Goal: Task Accomplishment & Management: Use online tool/utility

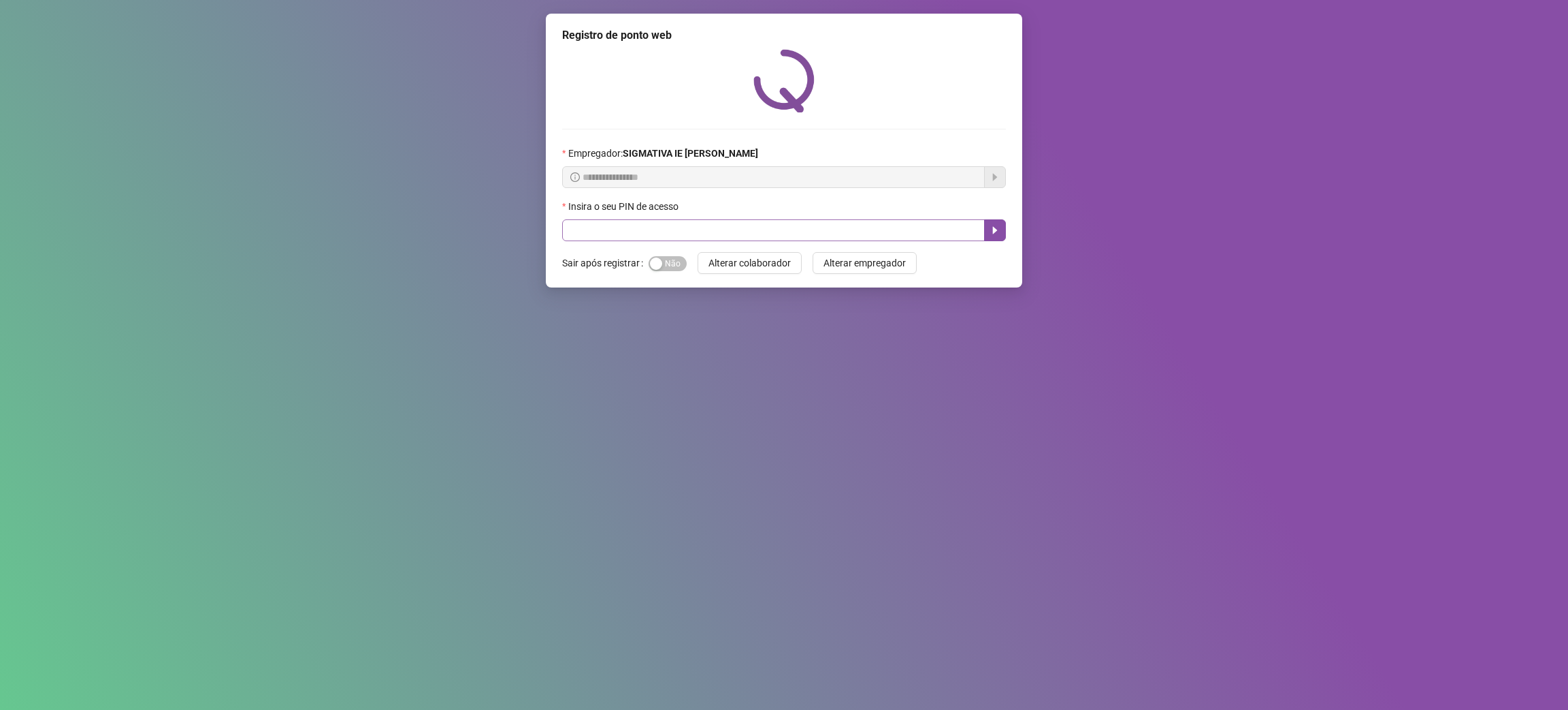
click at [624, 222] on div "Insira o seu PIN de acesso" at bounding box center [784, 220] width 443 height 42
drag, startPoint x: 631, startPoint y: 237, endPoint x: 653, endPoint y: 218, distance: 29.1
click at [631, 236] on input "text" at bounding box center [773, 230] width 423 height 22
type input "*****"
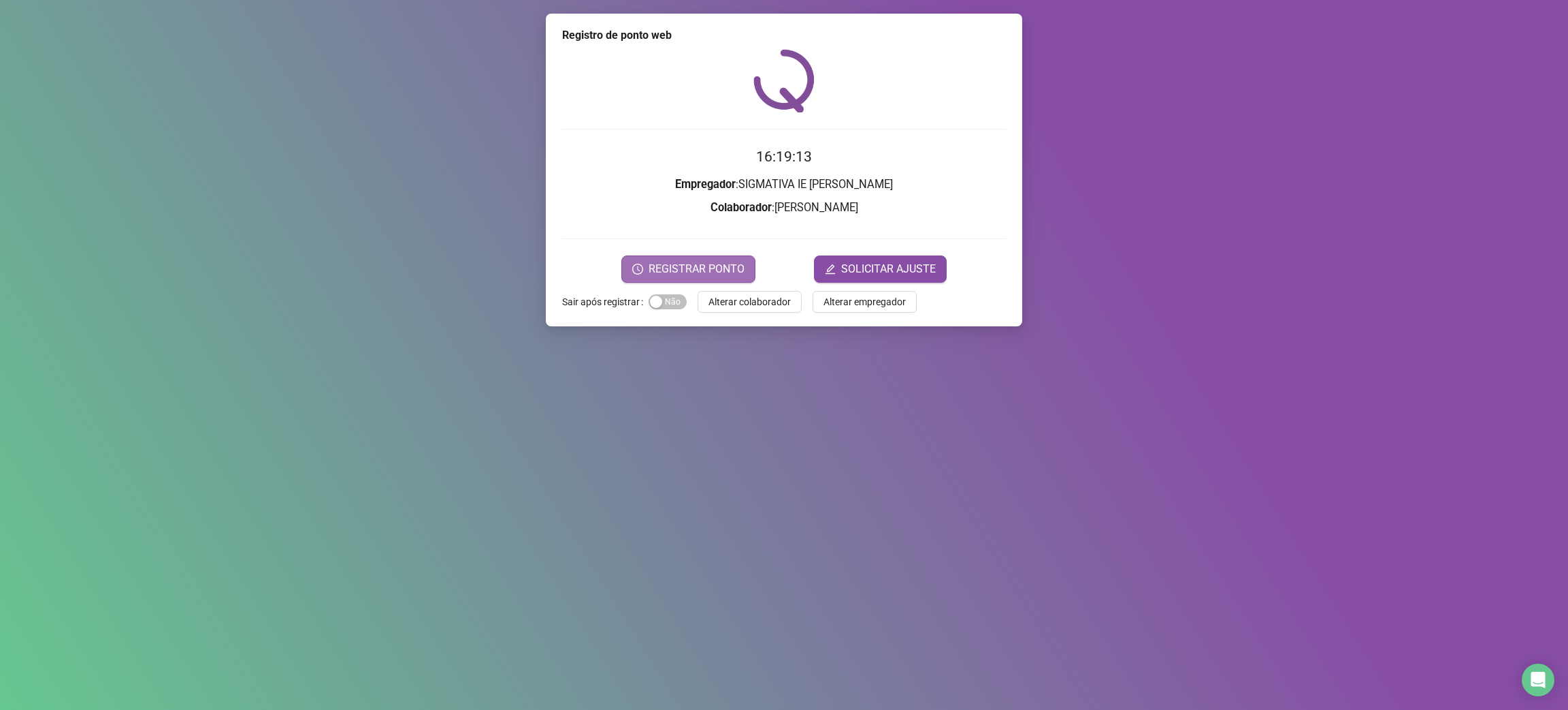
click at [707, 263] on span "REGISTRAR PONTO" at bounding box center [696, 269] width 96 height 16
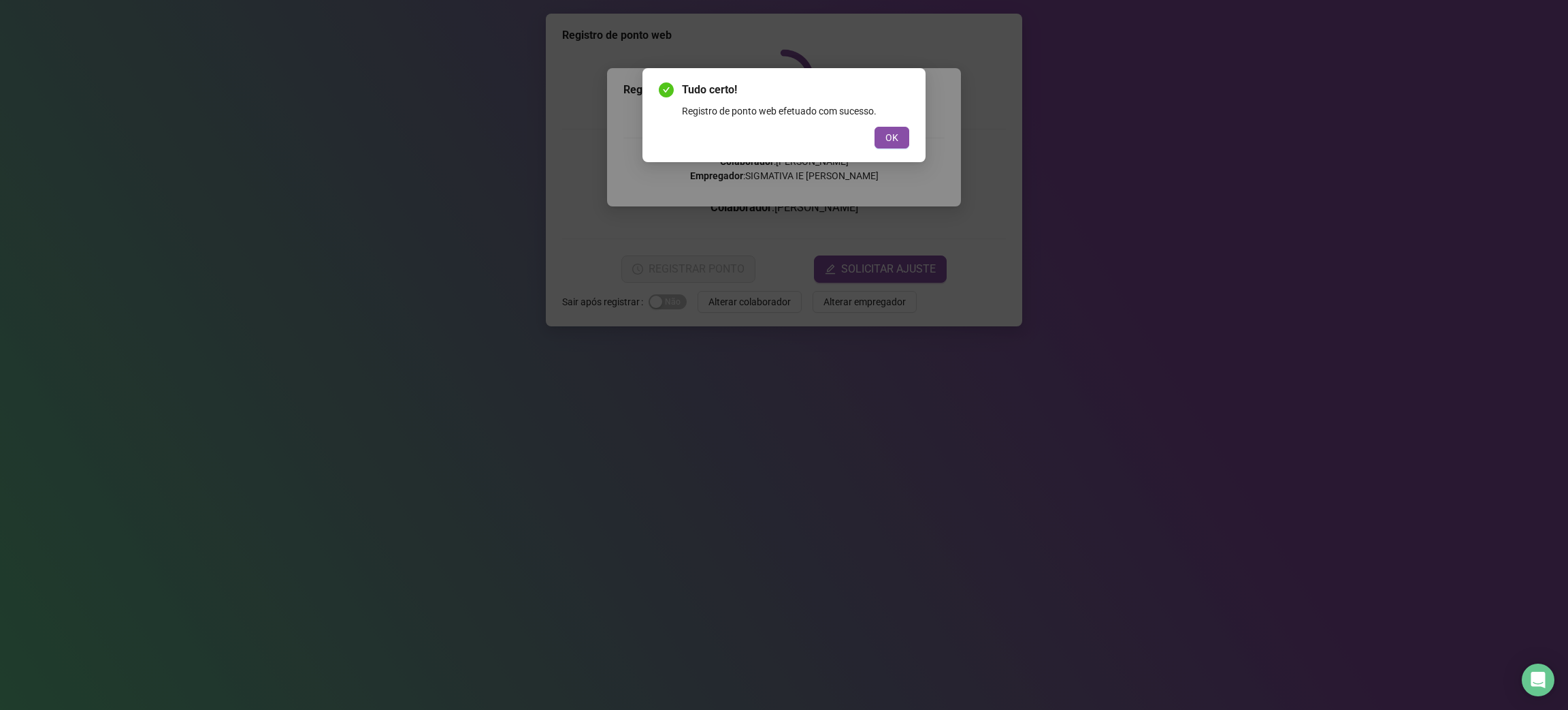
click at [908, 116] on div "Registro de ponto web efetuado com sucesso." at bounding box center [796, 110] width 227 height 15
click at [901, 137] on button "OK" at bounding box center [892, 137] width 34 height 22
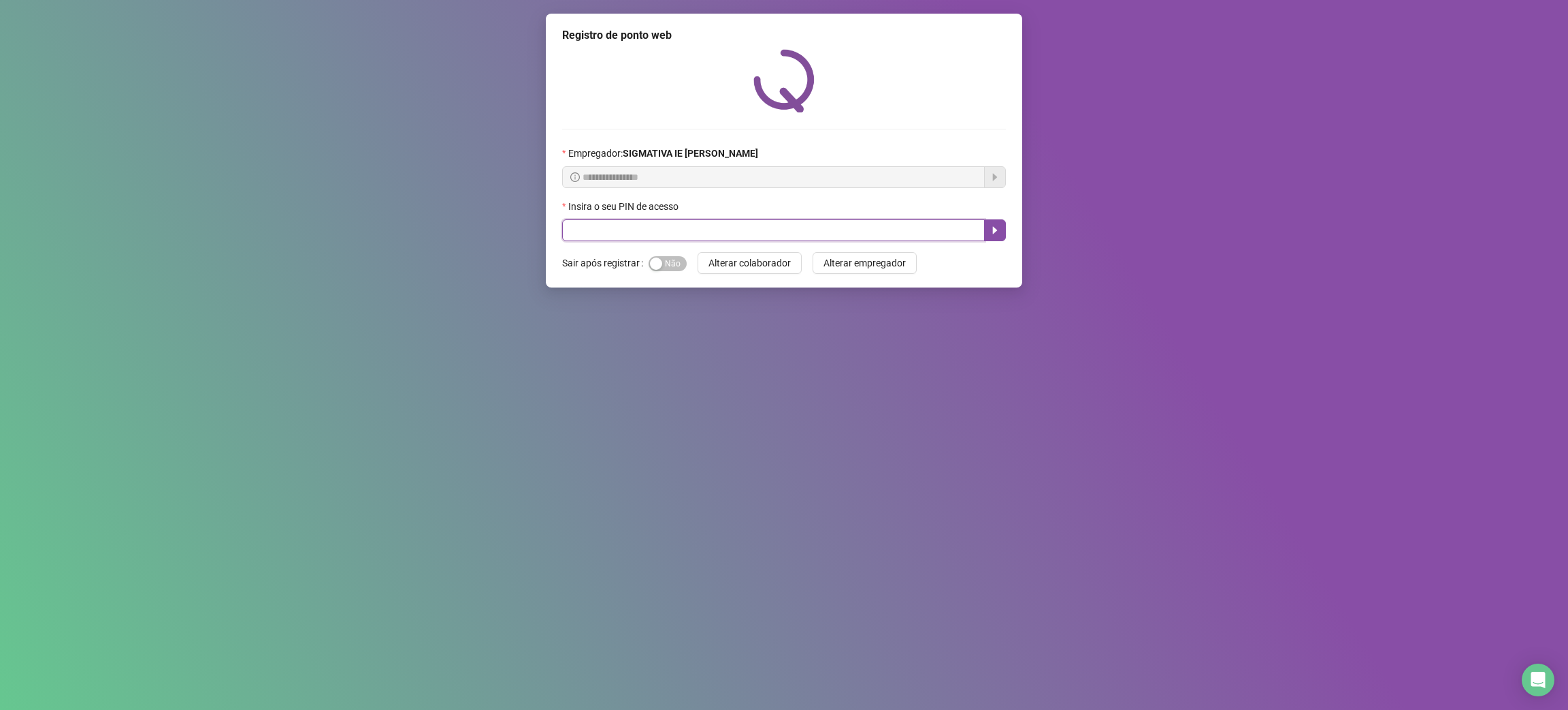
click at [609, 233] on input "text" at bounding box center [773, 230] width 423 height 22
type input "*****"
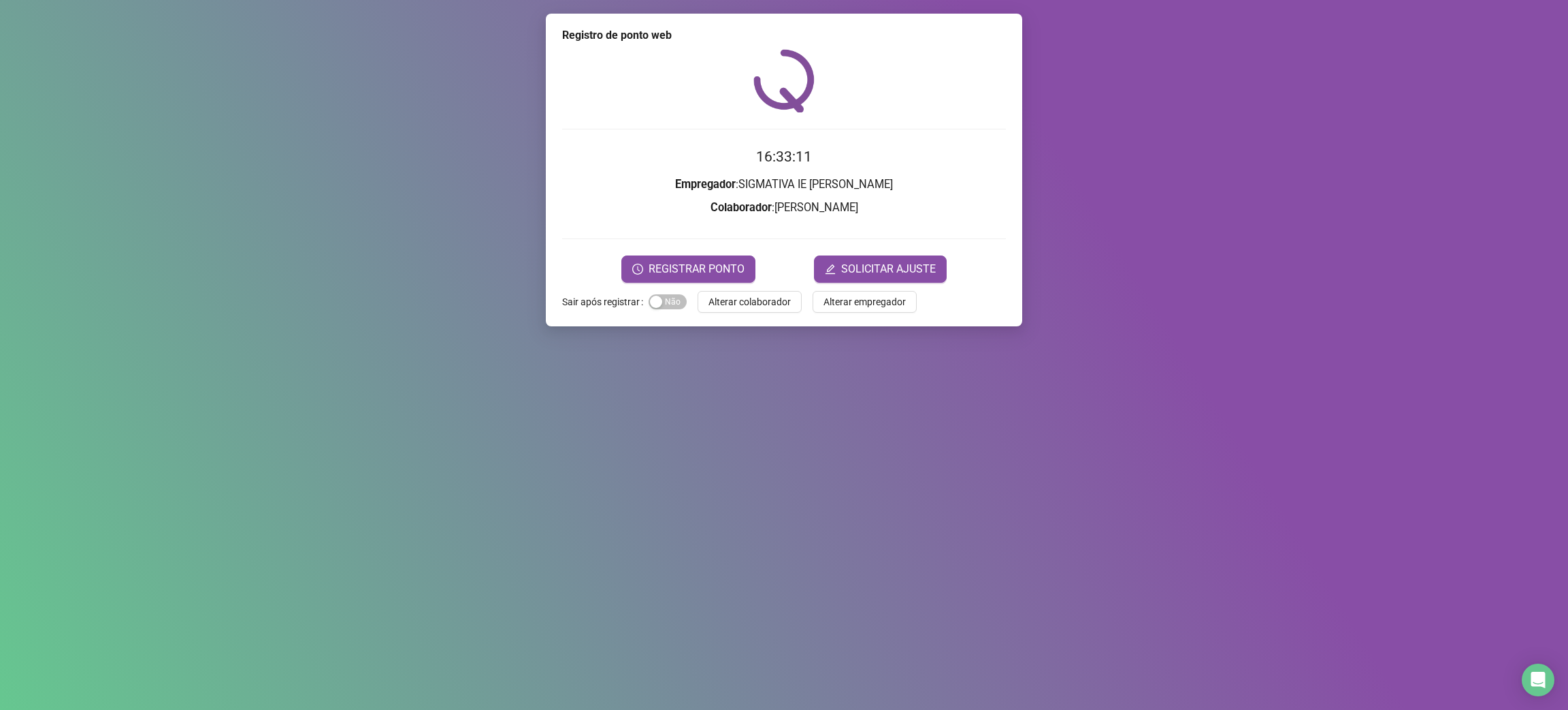
click at [672, 290] on div "Registro de ponto web 16:33:11 Empregador : SIGMATIVA IE [PERSON_NAME] : [PERSO…" at bounding box center [784, 170] width 476 height 313
click at [691, 255] on div "REGISTRAR PONTO SOLICITAR AJUSTE" at bounding box center [784, 269] width 443 height 28
click at [671, 265] on span "REGISTRAR PONTO" at bounding box center [696, 269] width 96 height 16
